Goal: Navigation & Orientation: Find specific page/section

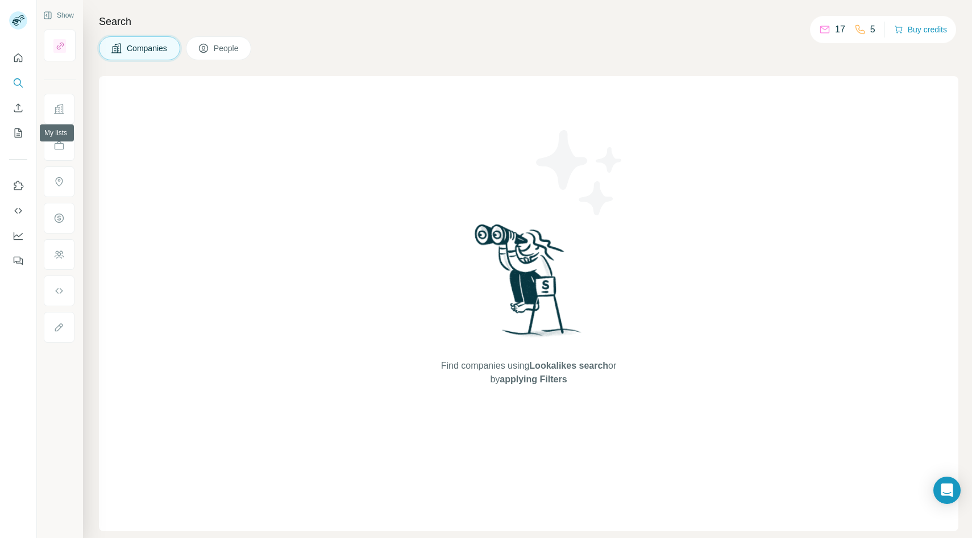
click at [20, 152] on div at bounding box center [18, 156] width 36 height 230
click at [18, 53] on icon "Quick start" at bounding box center [18, 57] width 9 height 9
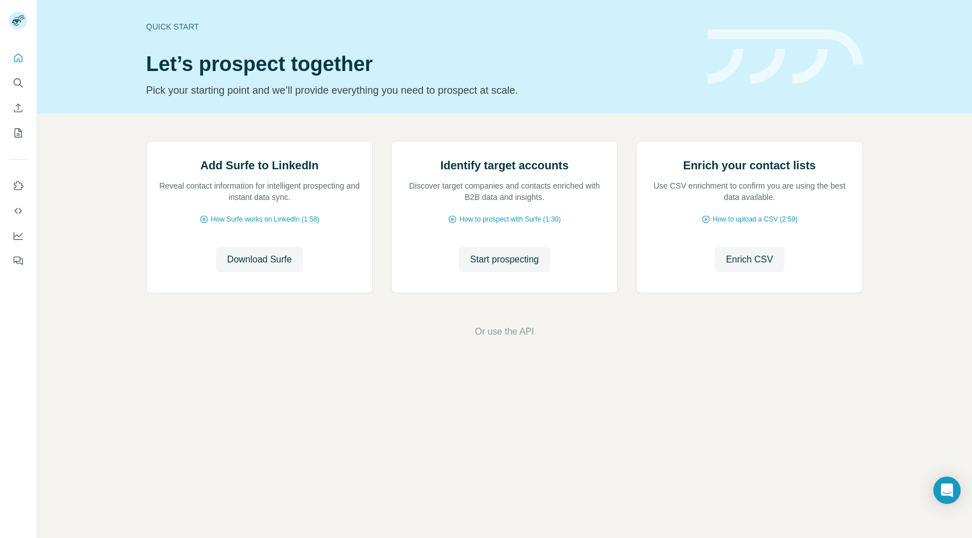
click at [20, 148] on div at bounding box center [18, 156] width 36 height 230
click at [17, 135] on icon "My lists" at bounding box center [18, 132] width 11 height 11
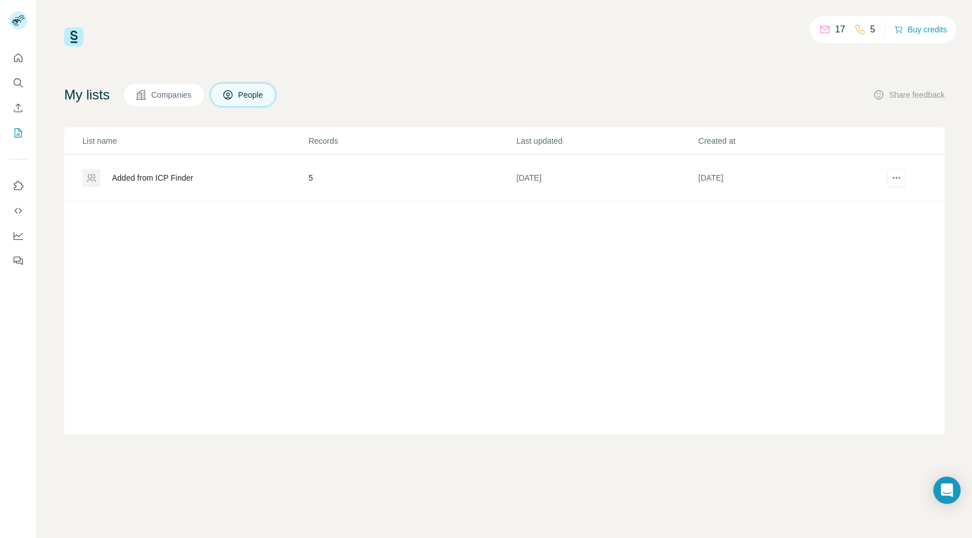
click at [149, 180] on div "Added from ICP Finder" at bounding box center [152, 177] width 81 height 11
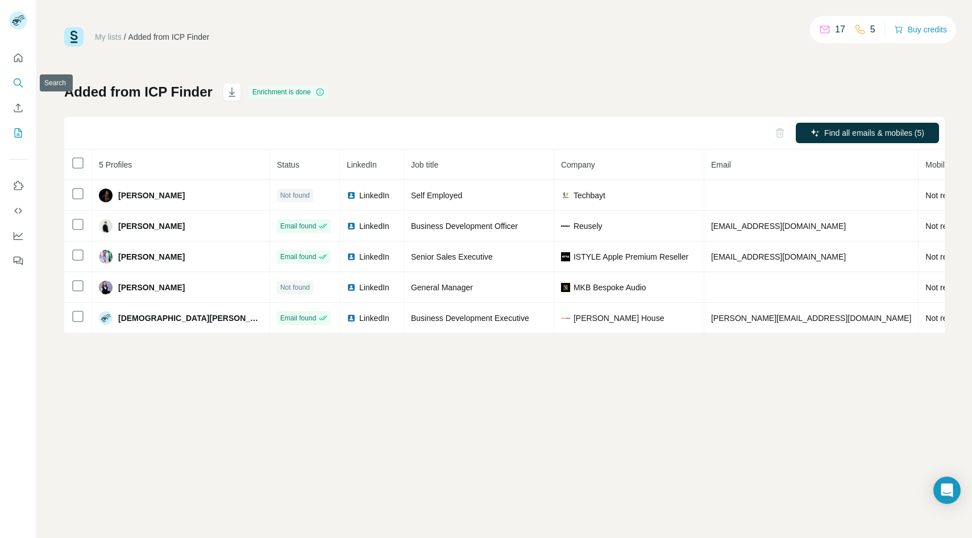
click at [19, 85] on icon "Search" at bounding box center [17, 81] width 7 height 7
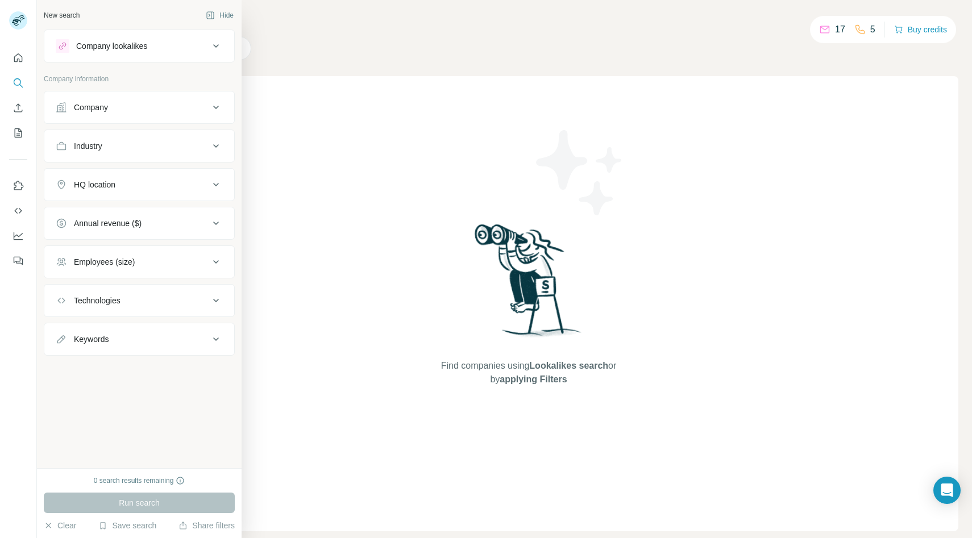
click at [70, 88] on div "Company information" at bounding box center [139, 82] width 191 height 17
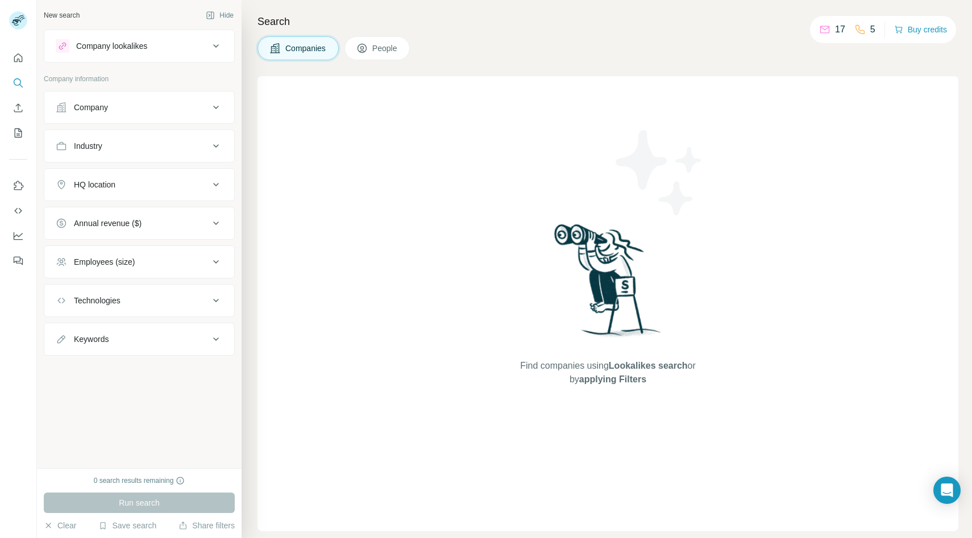
click at [192, 76] on p "Company information" at bounding box center [139, 79] width 191 height 10
click at [253, 74] on div "Search Companies People Find companies using Lookalikes search or by applying F…" at bounding box center [607, 269] width 730 height 538
click at [430, 59] on div "Companies People" at bounding box center [607, 48] width 701 height 24
